Goal: Task Accomplishment & Management: Use online tool/utility

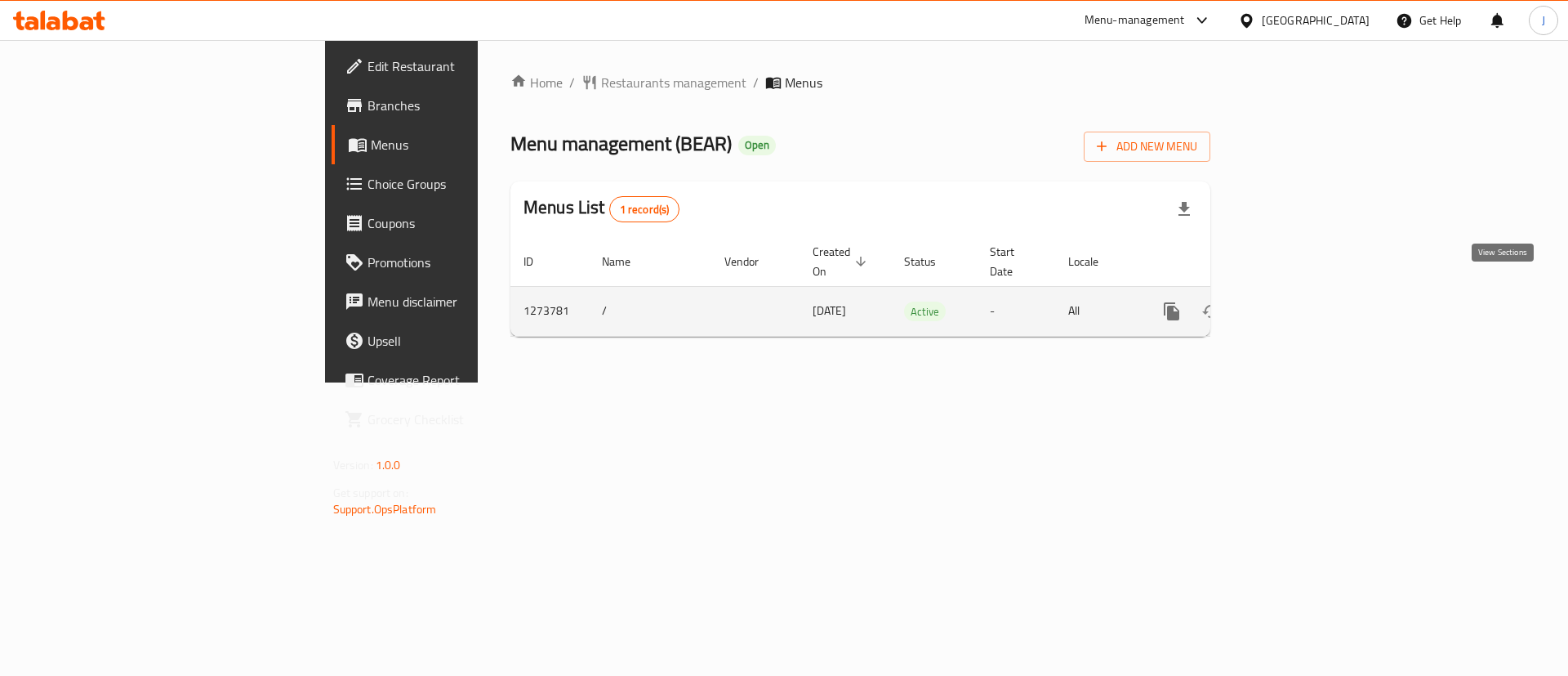
click at [1299, 302] on icon "enhanced table" at bounding box center [1289, 311] width 20 height 20
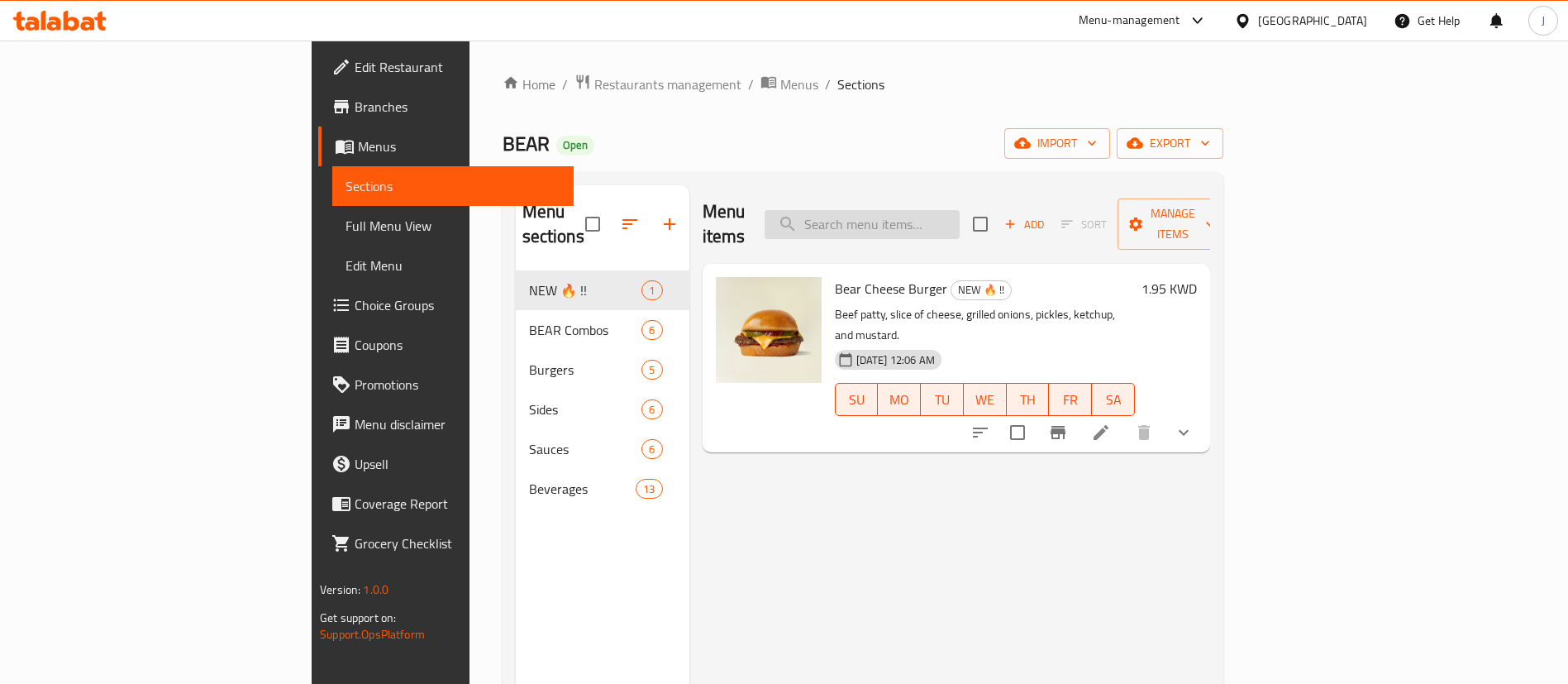
click at [960, 218] on input "search" at bounding box center [862, 224] width 195 height 29
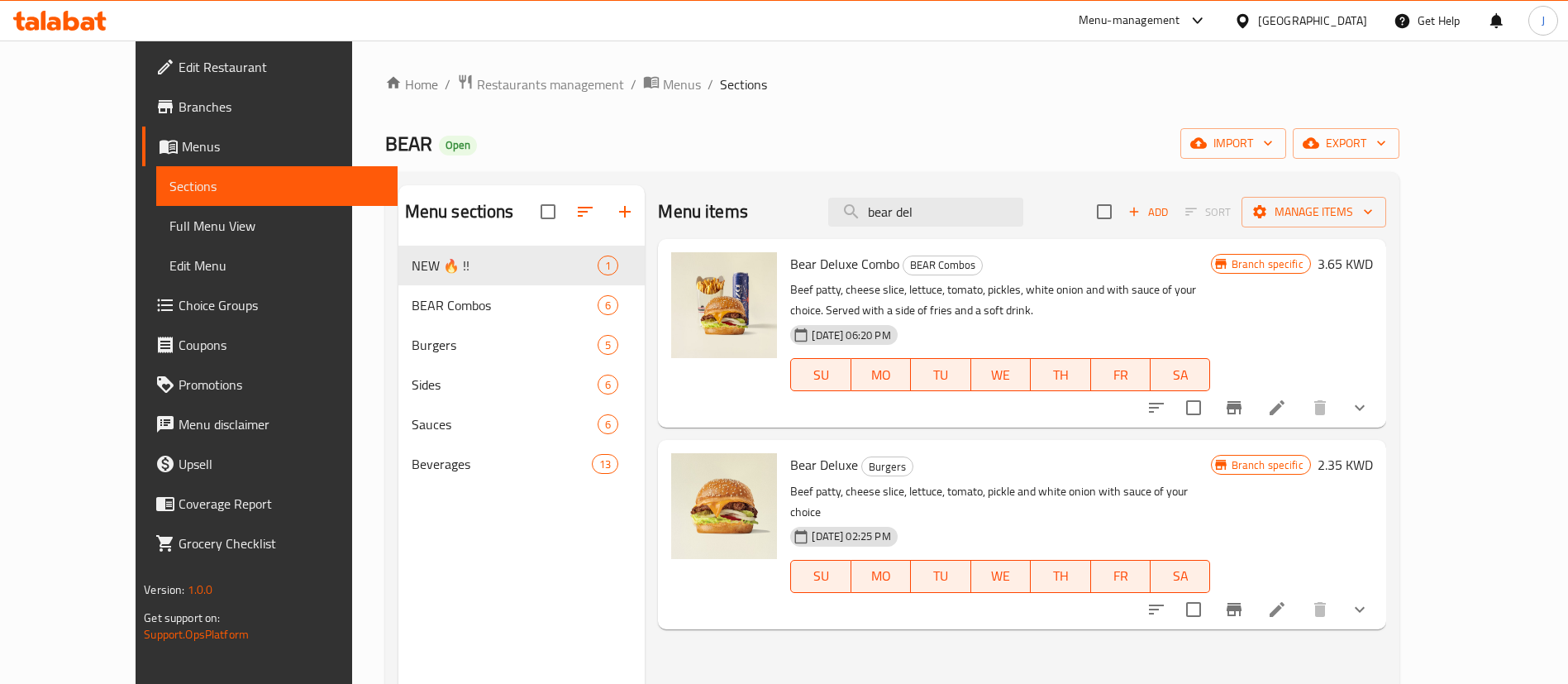
type input "bear del"
click at [1300, 594] on li at bounding box center [1277, 609] width 46 height 30
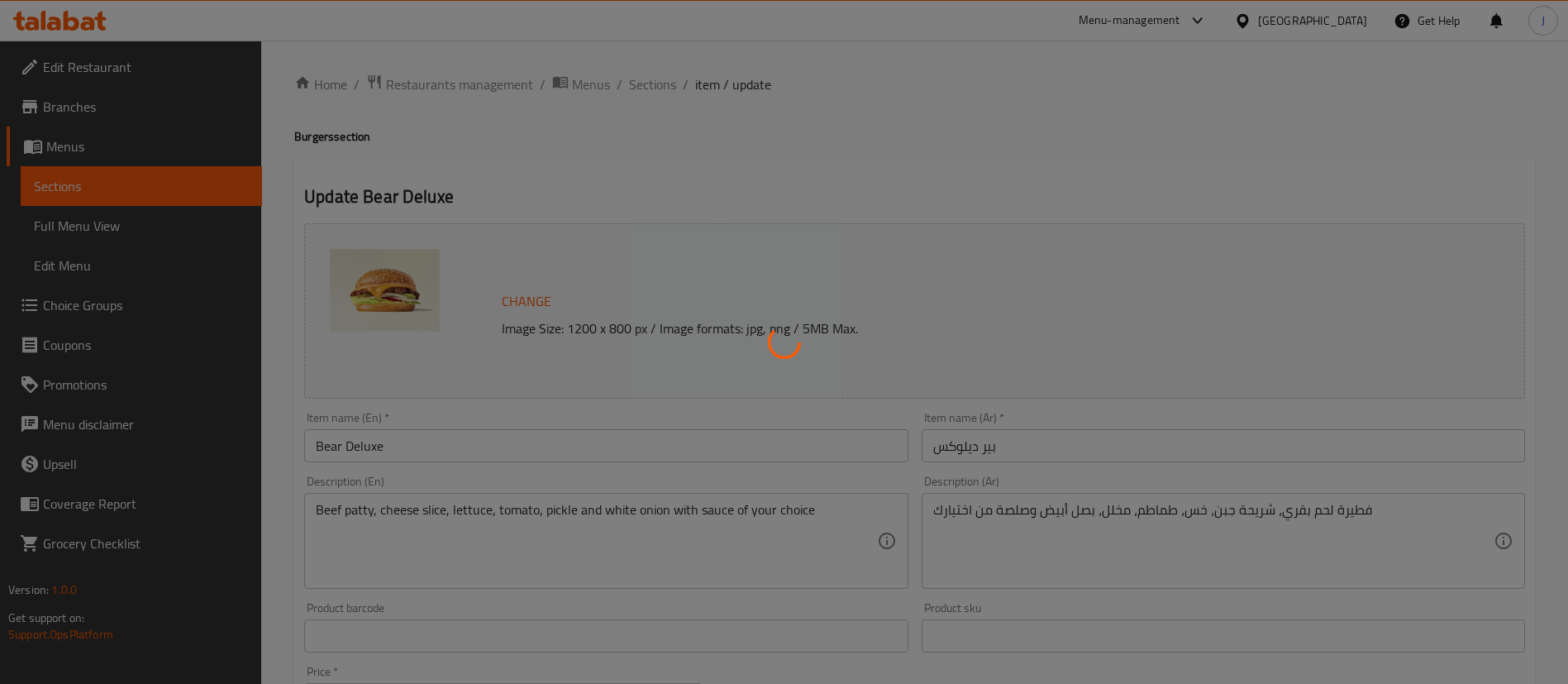
type input "اختياري"
type input "0"
type input "6"
type input "طلب خاص"
type input "0"
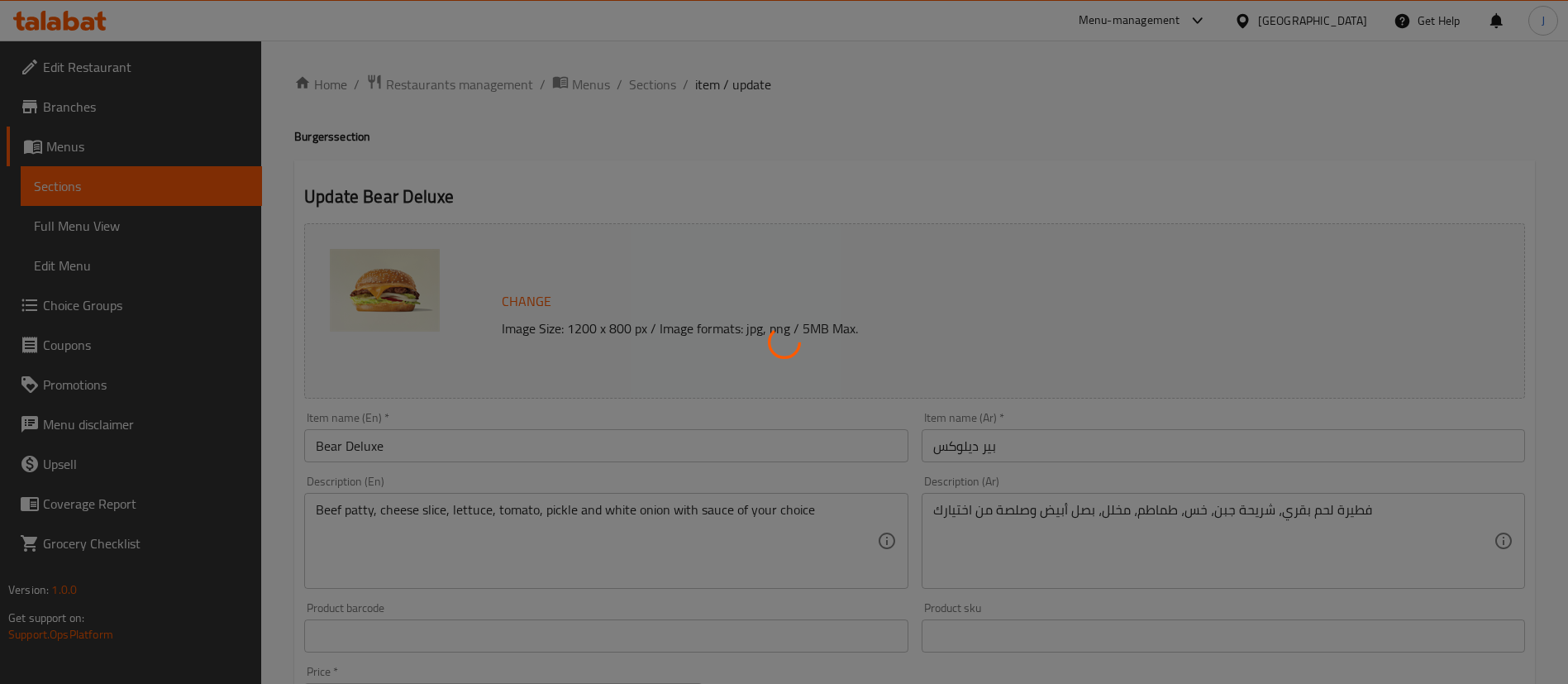
type input "1"
type input "صلصة من اختيارك"
type input "1"
